Goal: Information Seeking & Learning: Learn about a topic

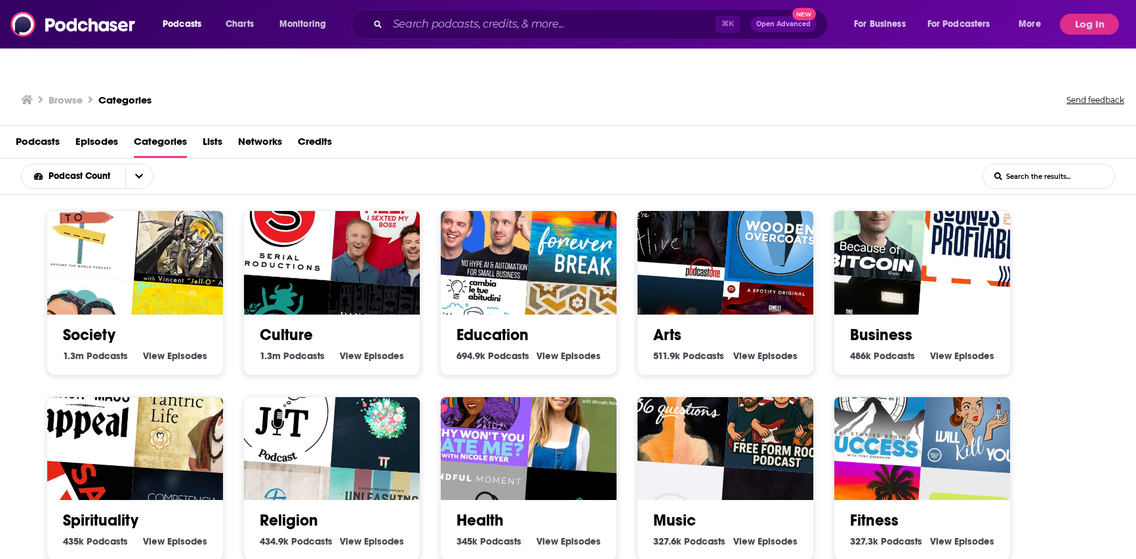
scroll to position [2255, 0]
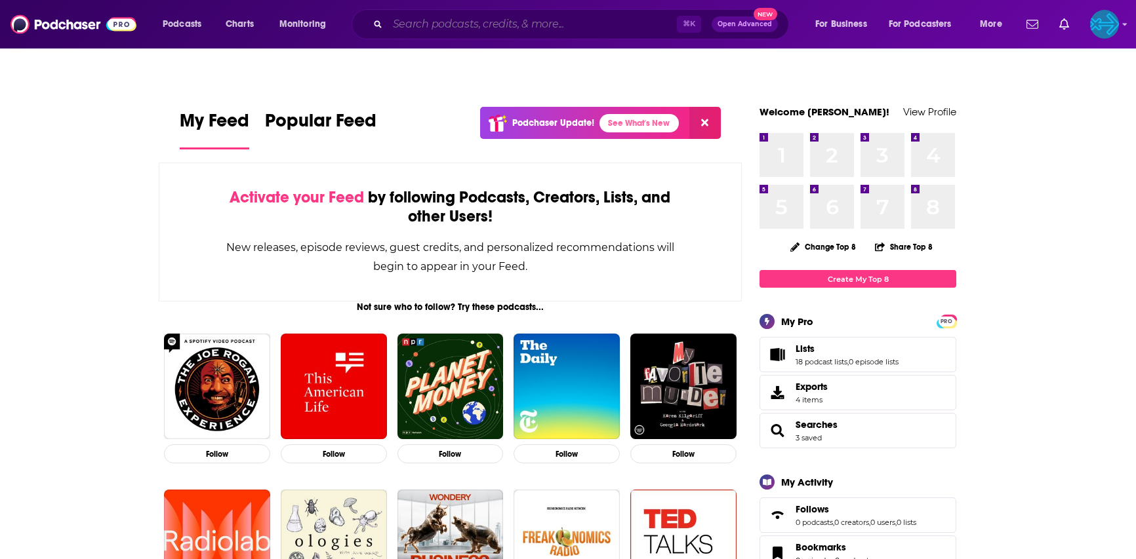
click at [417, 22] on input "Search podcasts, credits, & more..." at bounding box center [532, 24] width 289 height 21
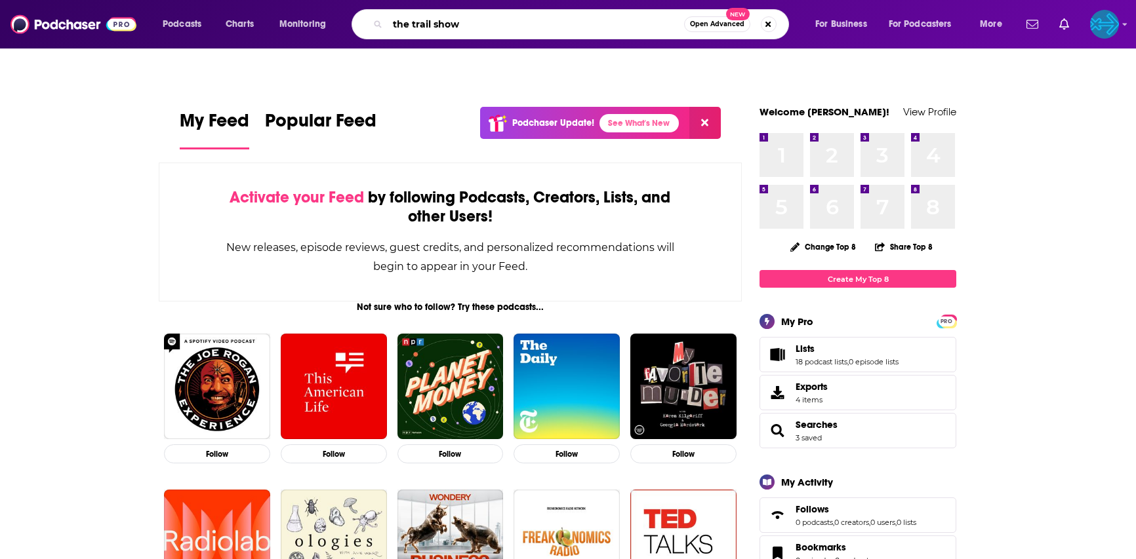
type input "the trail show"
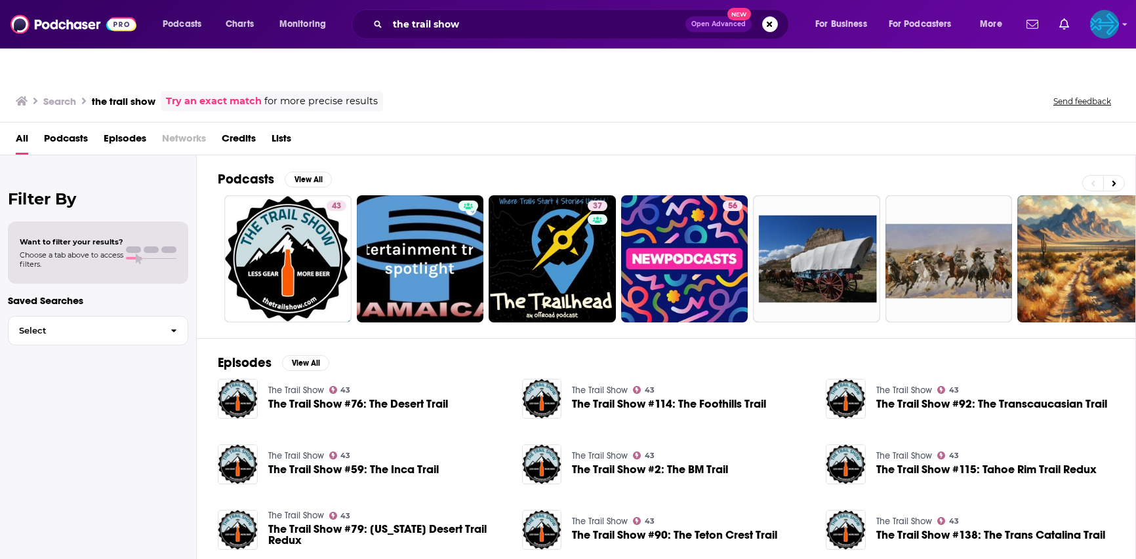
click at [292, 385] on link "The Trail Show" at bounding box center [296, 390] width 56 height 11
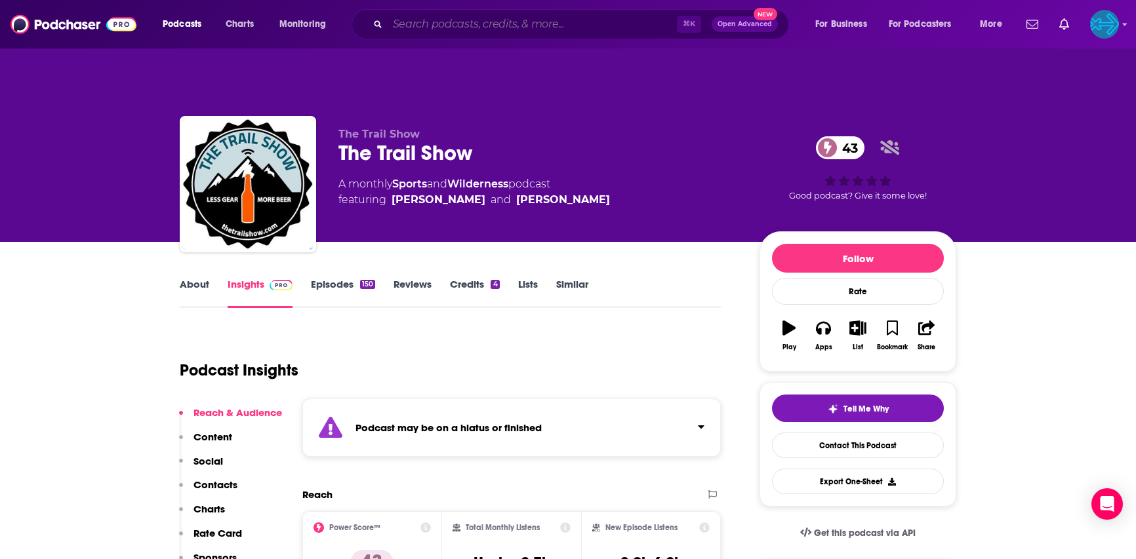
click at [512, 26] on input "Search podcasts, credits, & more..." at bounding box center [532, 24] width 289 height 21
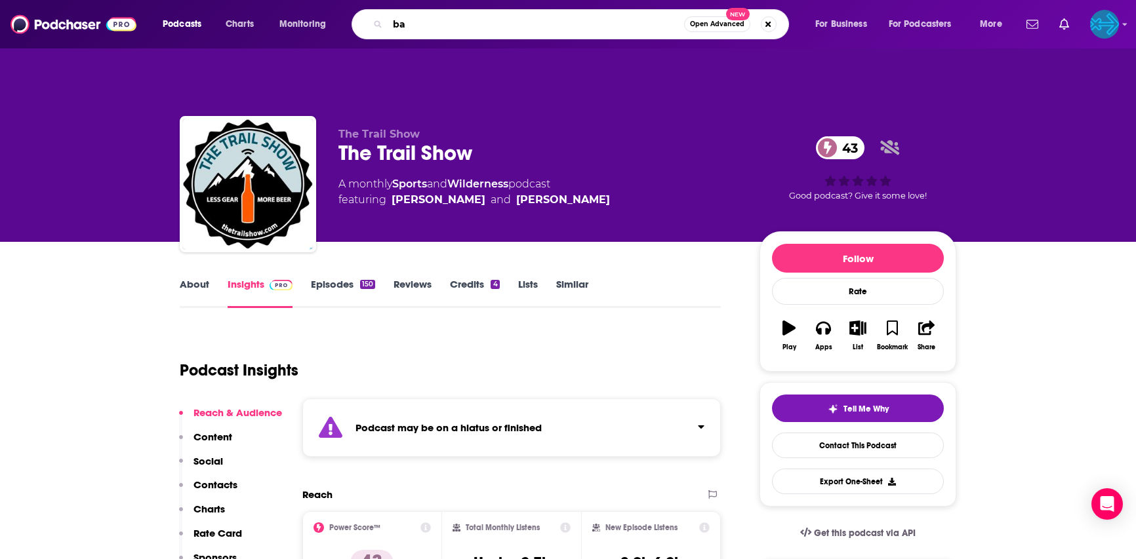
type input "b"
type input "the low pressure podcast"
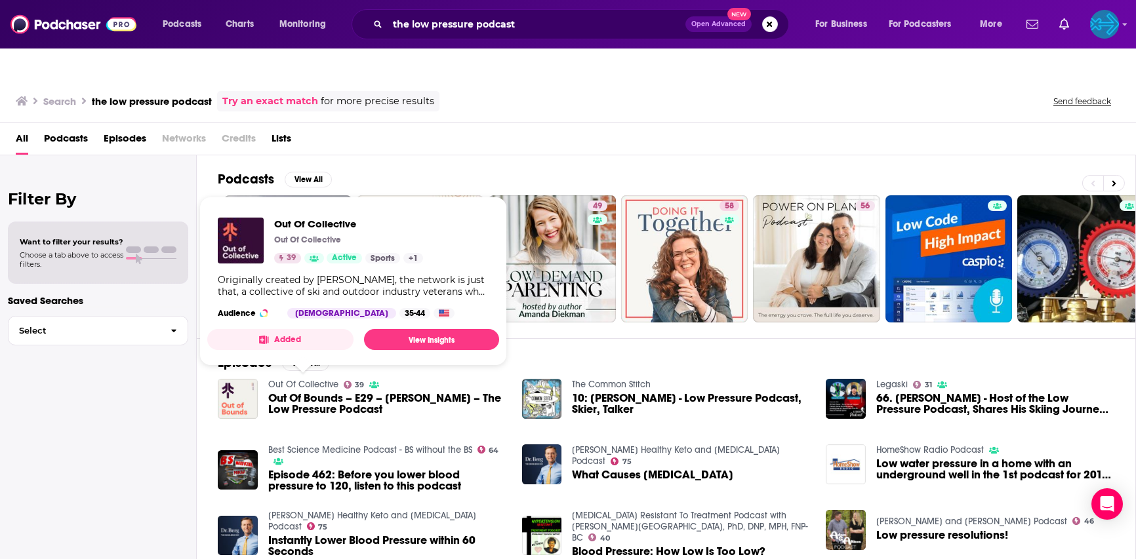
click at [311, 379] on link "Out Of Collective" at bounding box center [303, 384] width 70 height 11
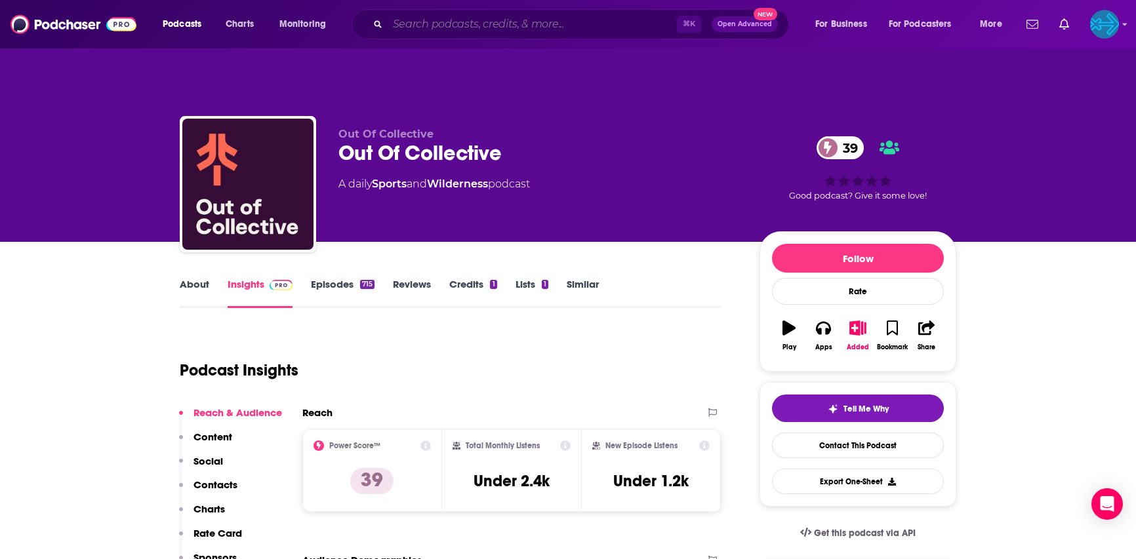
click at [443, 30] on input "Search podcasts, credits, & more..." at bounding box center [532, 24] width 289 height 21
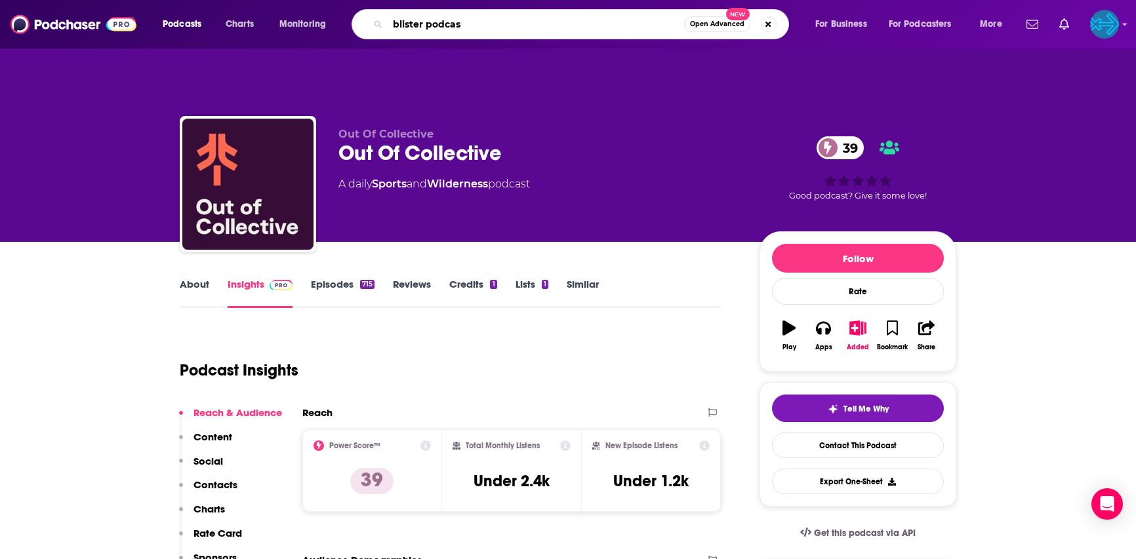
type input "blister podcast"
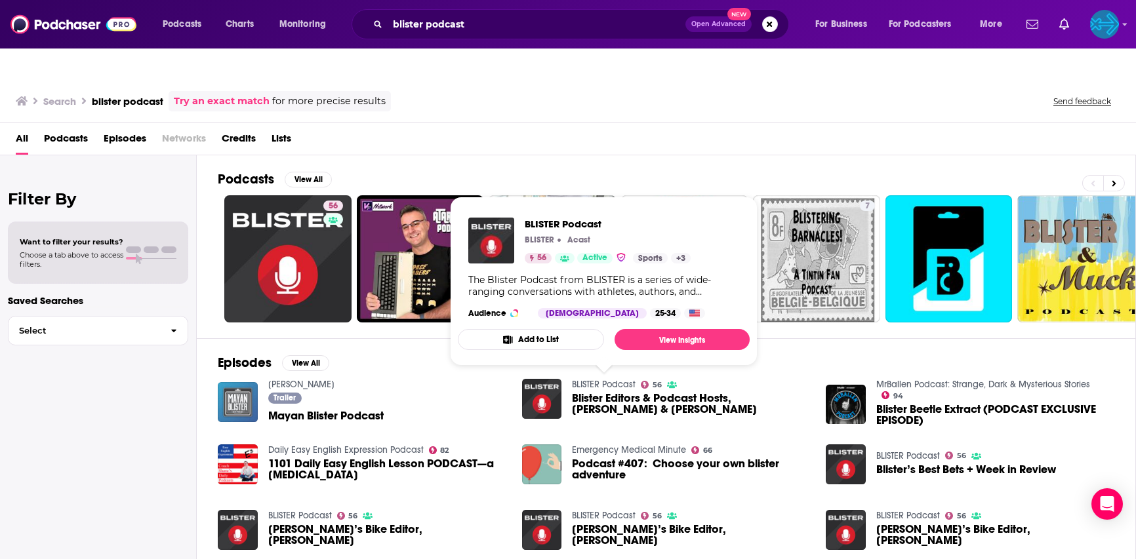
click at [584, 379] on link "BLISTER Podcast" at bounding box center [604, 384] width 64 height 11
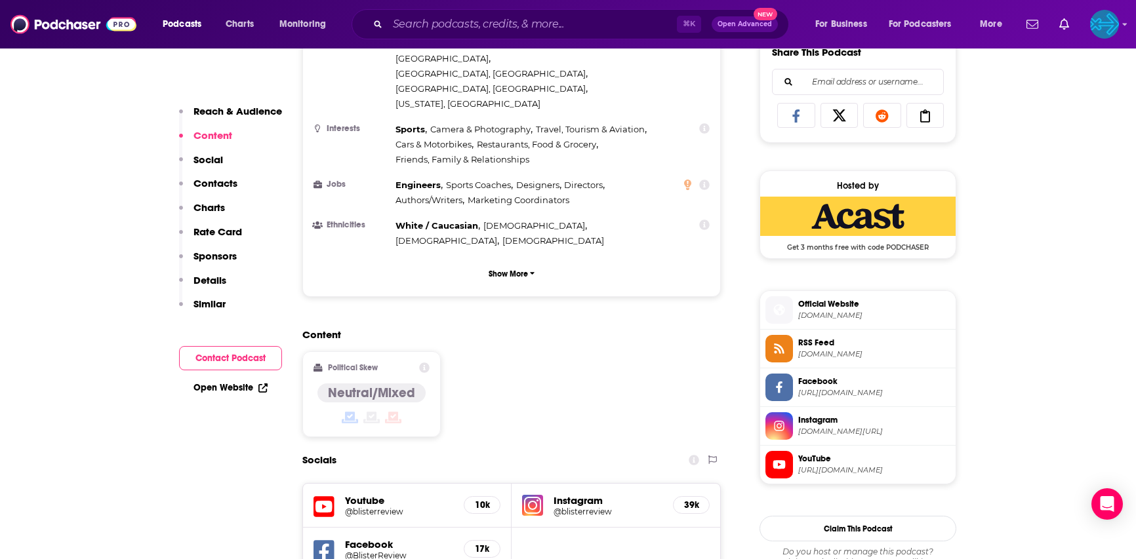
scroll to position [1093, 0]
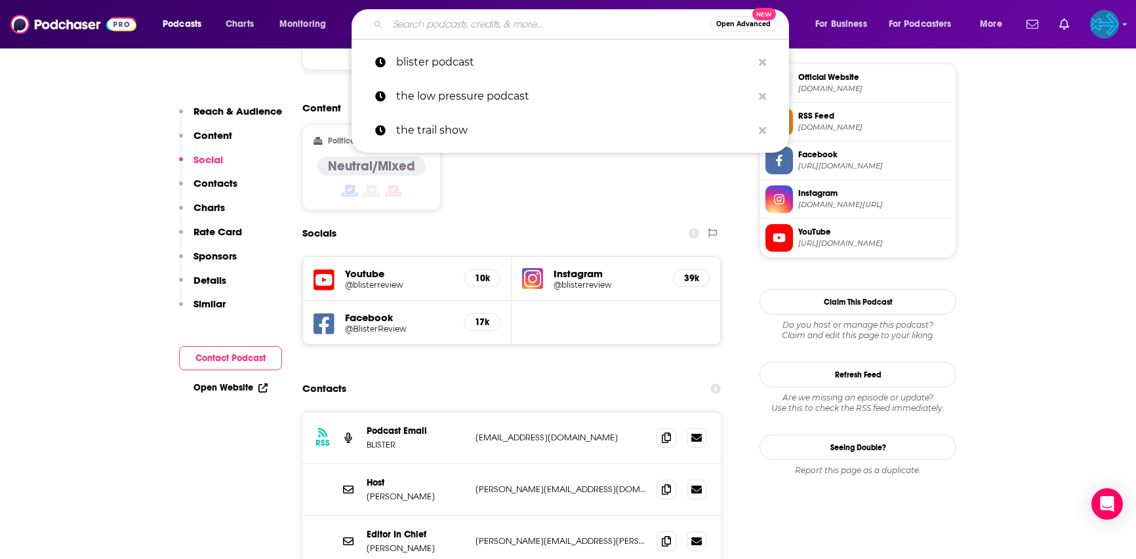
click at [459, 28] on input "Search podcasts, credits, & more..." at bounding box center [549, 24] width 323 height 21
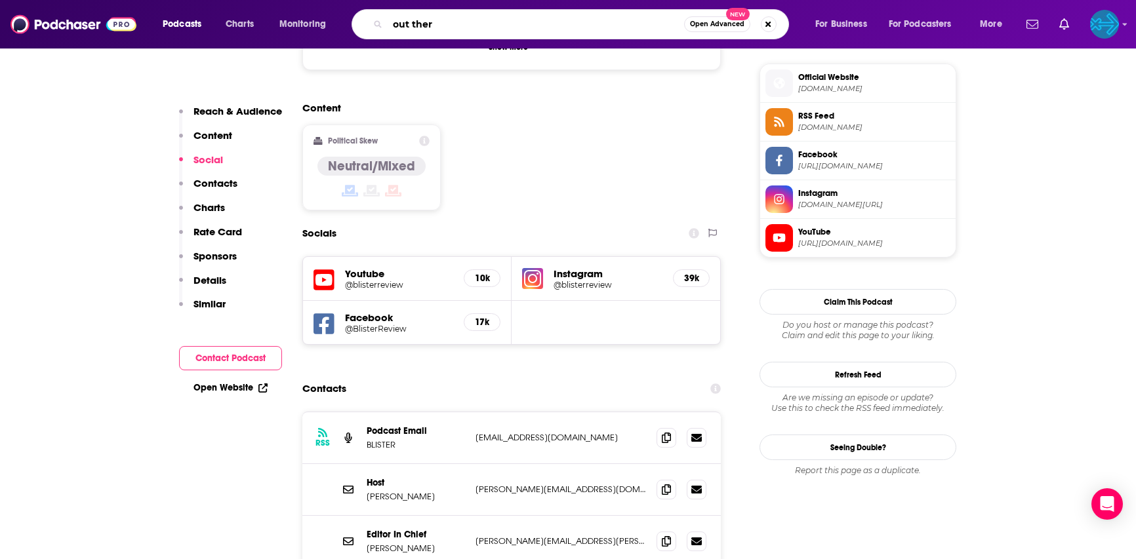
type input "out there"
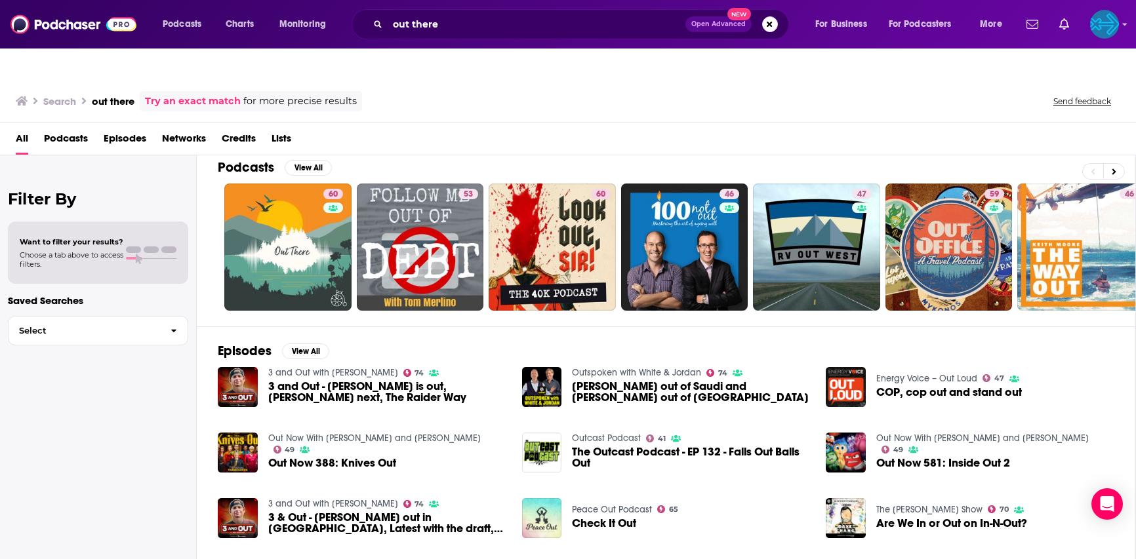
scroll to position [14, 0]
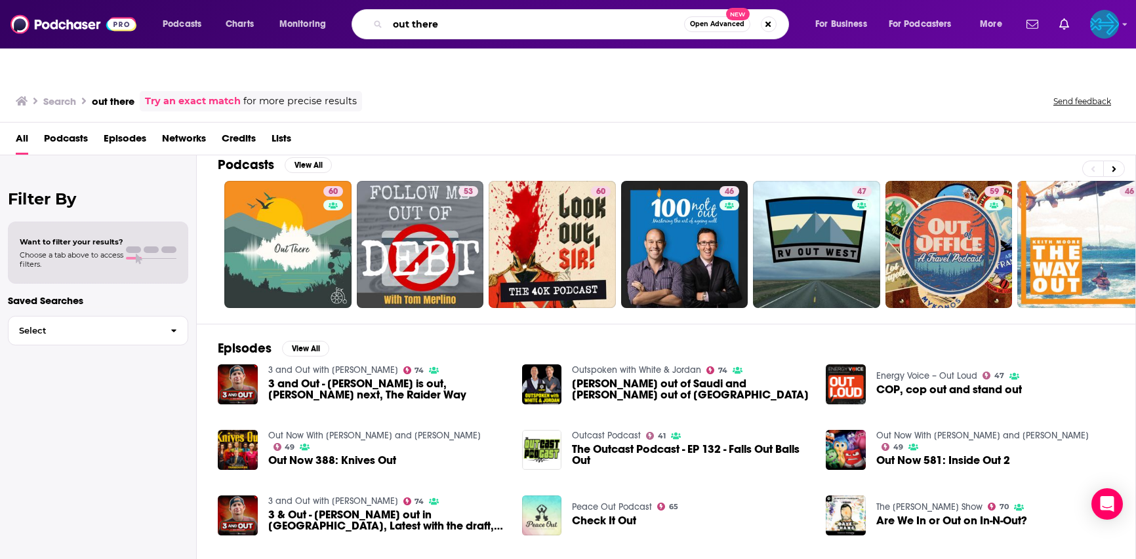
drag, startPoint x: 460, startPoint y: 30, endPoint x: 357, endPoint y: 30, distance: 103.0
click at [357, 30] on div "out there Open Advanced New" at bounding box center [569, 24] width 437 height 30
type input "mtnmeister"
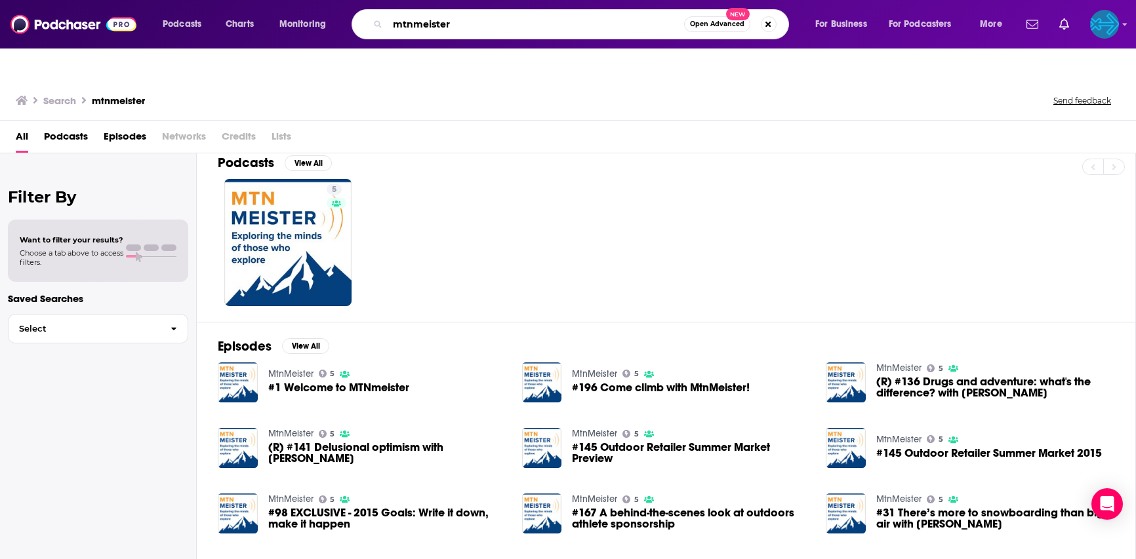
drag, startPoint x: 467, startPoint y: 24, endPoint x: 356, endPoint y: 24, distance: 110.8
click at [356, 24] on div "mtnmeister Open Advanced New" at bounding box center [569, 24] width 437 height 30
type input "the bomb hole"
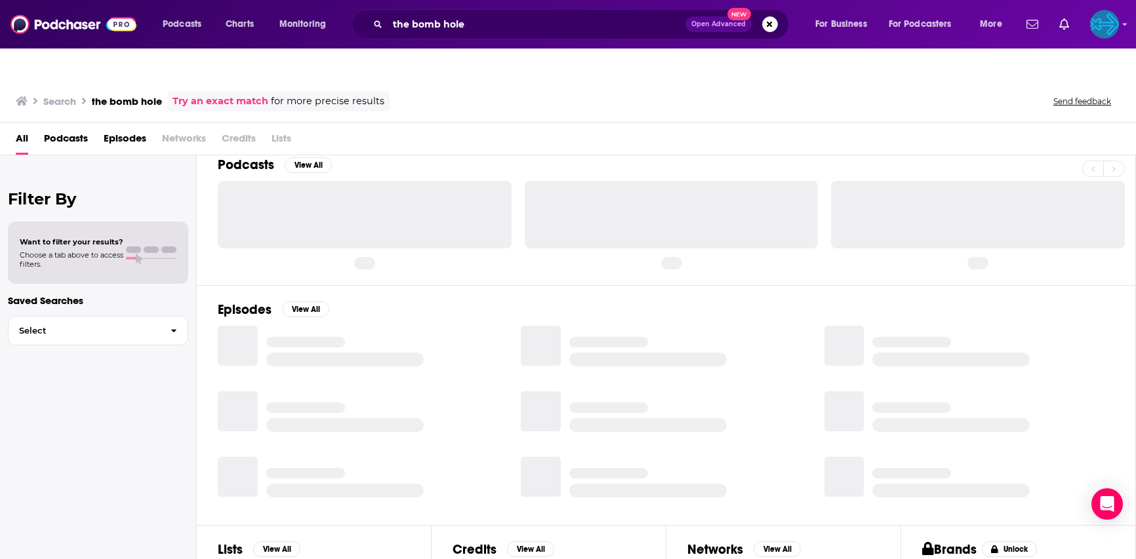
scroll to position [14, 0]
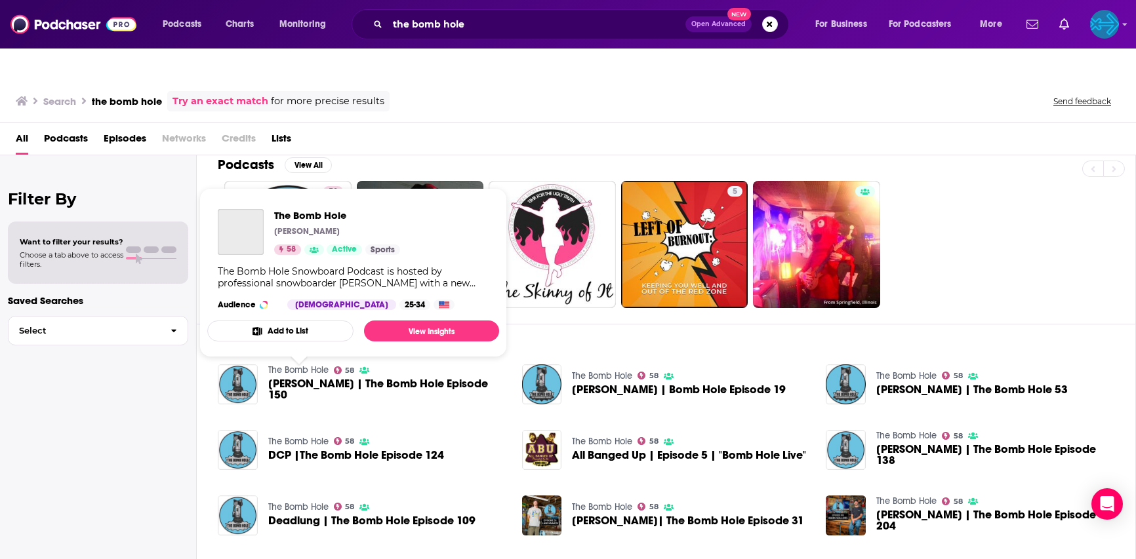
click at [288, 365] on link "The Bomb Hole" at bounding box center [298, 370] width 60 height 11
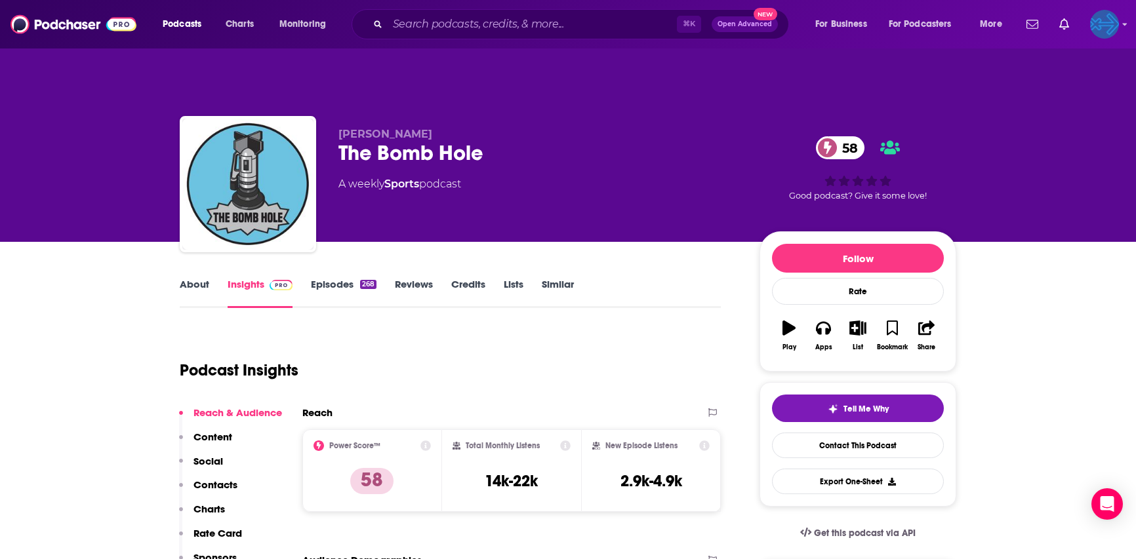
click at [1105, 28] on img "Logged in as backbonemedia" at bounding box center [1104, 24] width 29 height 29
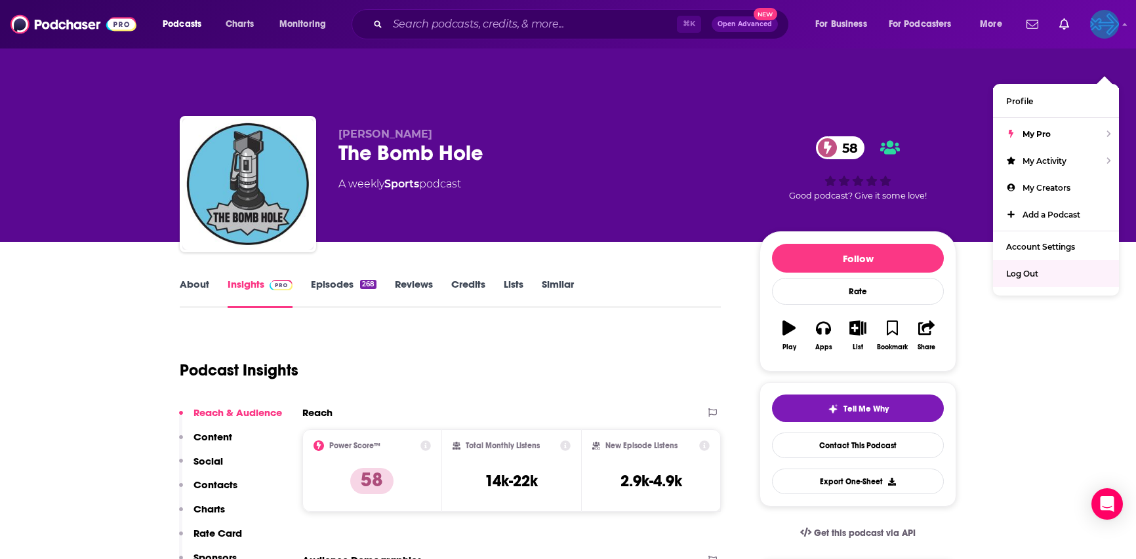
click at [1020, 269] on span "Log Out" at bounding box center [1022, 274] width 32 height 10
